Goal: Information Seeking & Learning: Learn about a topic

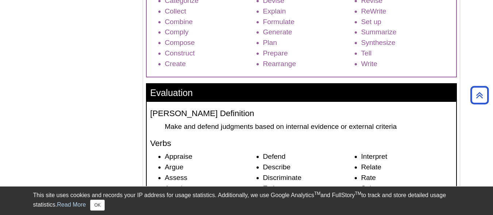
scroll to position [1028, 0]
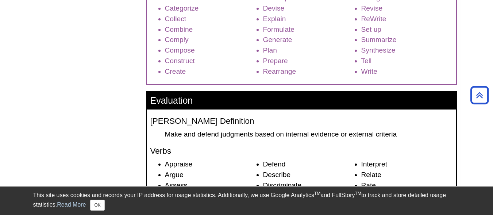
click at [236, 99] on h3 "Evaluation" at bounding box center [301, 101] width 309 height 18
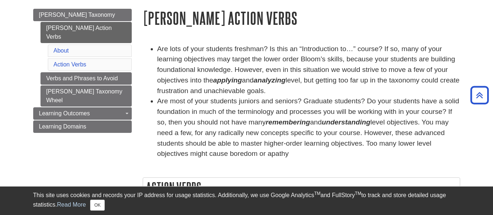
scroll to position [80, 0]
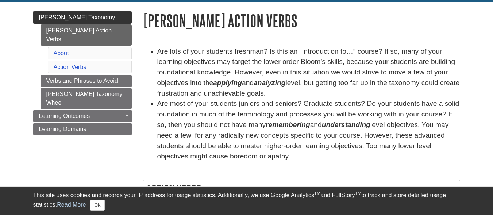
click at [81, 18] on span "[PERSON_NAME] Taxonomy" at bounding box center [77, 17] width 76 height 6
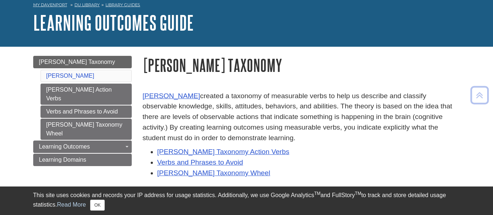
scroll to position [33, 0]
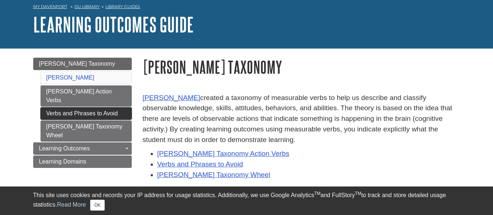
click at [86, 107] on link "Verbs and Phrases to Avoid" at bounding box center [85, 113] width 91 height 12
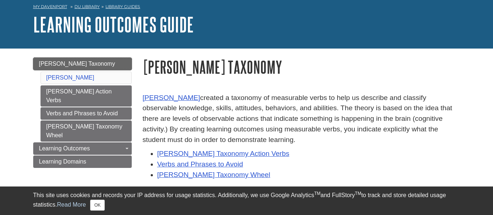
click at [78, 64] on span "[PERSON_NAME] Taxonomy" at bounding box center [77, 64] width 76 height 6
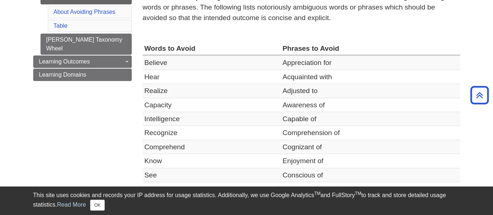
scroll to position [36, 0]
